Goal: Understand process/instructions: Learn how to perform a task or action

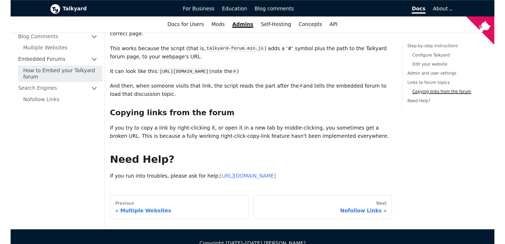
scroll to position [513, 0]
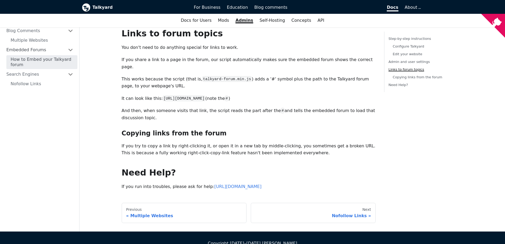
drag, startPoint x: 503, startPoint y: 180, endPoint x: 503, endPoint y: 162, distance: 18.3
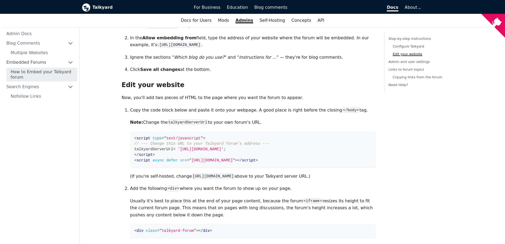
scroll to position [207, 0]
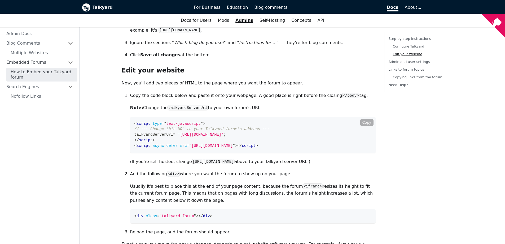
click at [367, 119] on button "Copy" at bounding box center [366, 122] width 13 height 7
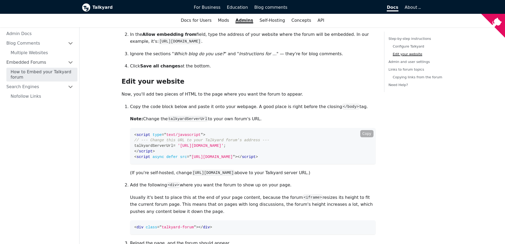
scroll to position [206, 0]
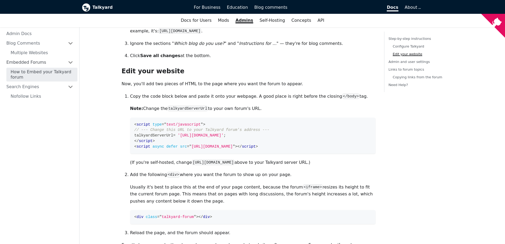
click at [96, 160] on main "On this page How to Embed your Talkyard forum You can embed your Talkyard forum…" at bounding box center [292, 179] width 425 height 717
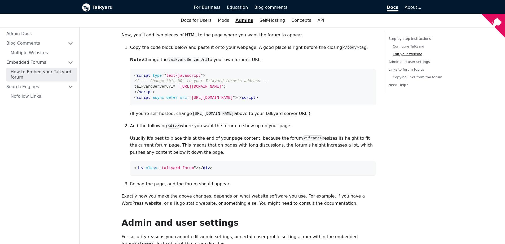
scroll to position [259, 0]
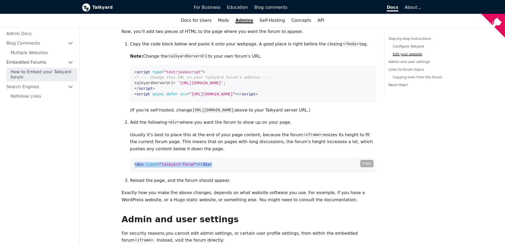
drag, startPoint x: 210, startPoint y: 158, endPoint x: 131, endPoint y: 159, distance: 78.5
click at [131, 159] on code "< div class = " talkyard-forum " > </ div >" at bounding box center [252, 164] width 245 height 14
copy span "< div class = " talkyard-forum " > </ div >"
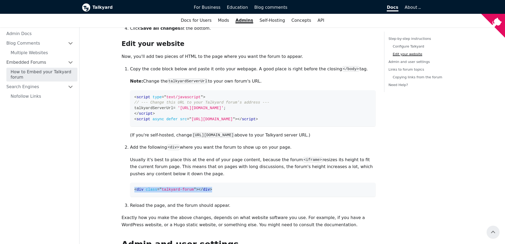
scroll to position [233, 0]
click at [307, 114] on code "< script type = " text/javascript " > // --- Change this URL to your Talkyard f…" at bounding box center [252, 109] width 245 height 36
click at [366, 93] on button "Copy" at bounding box center [366, 96] width 13 height 7
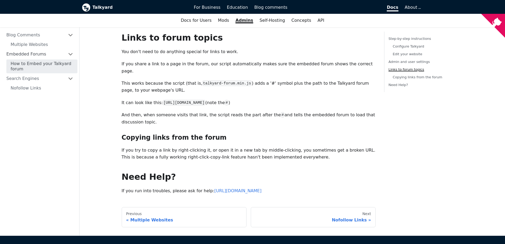
scroll to position [513, 0]
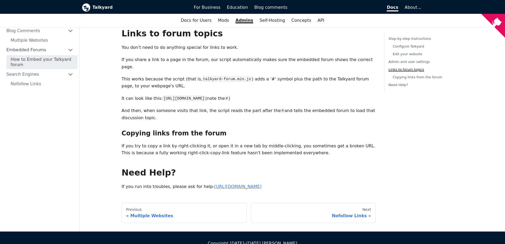
click at [233, 184] on link "[URL][DOMAIN_NAME]" at bounding box center [237, 186] width 47 height 5
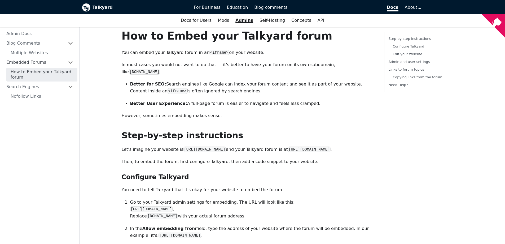
scroll to position [0, 0]
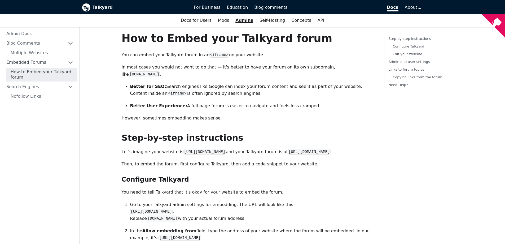
drag, startPoint x: 242, startPoint y: 160, endPoint x: 122, endPoint y: 38, distance: 171.7
copy div "Lor ip Dolor sita Consecte adipi Eli sed doeiu temp Incididu utlab et do <magna…"
